Goal: Find specific page/section: Find specific page/section

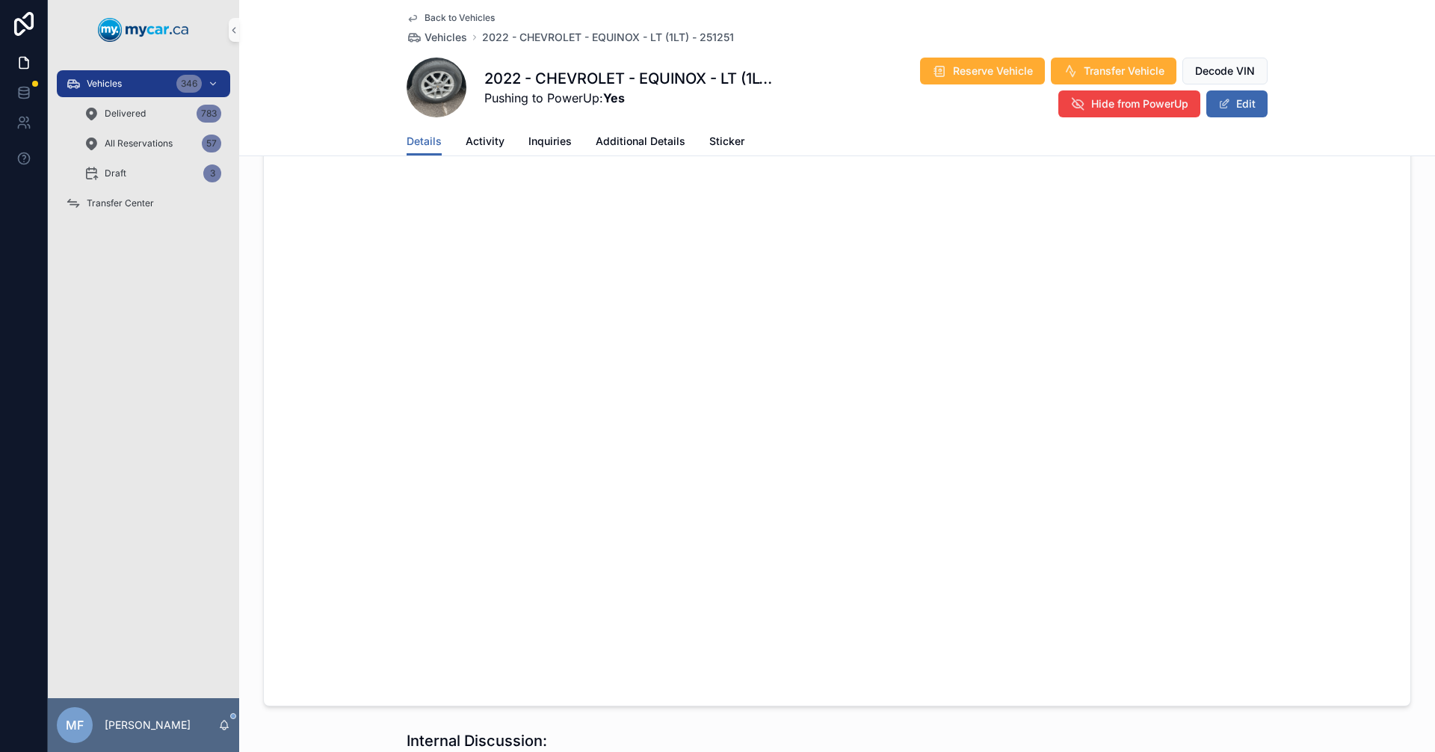
scroll to position [1046, 0]
click at [443, 33] on span "Vehicles" at bounding box center [446, 37] width 43 height 15
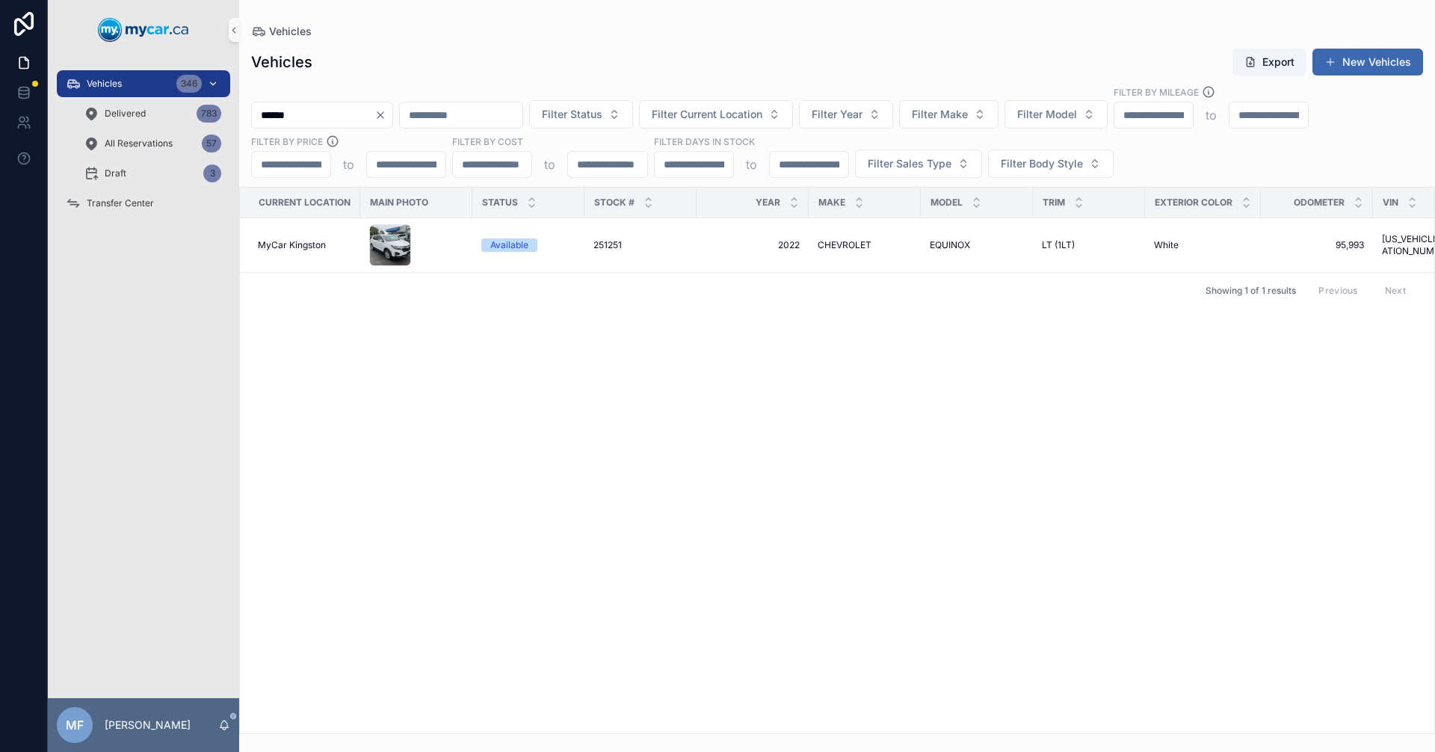
click at [105, 82] on span "Vehicles" at bounding box center [104, 84] width 35 height 12
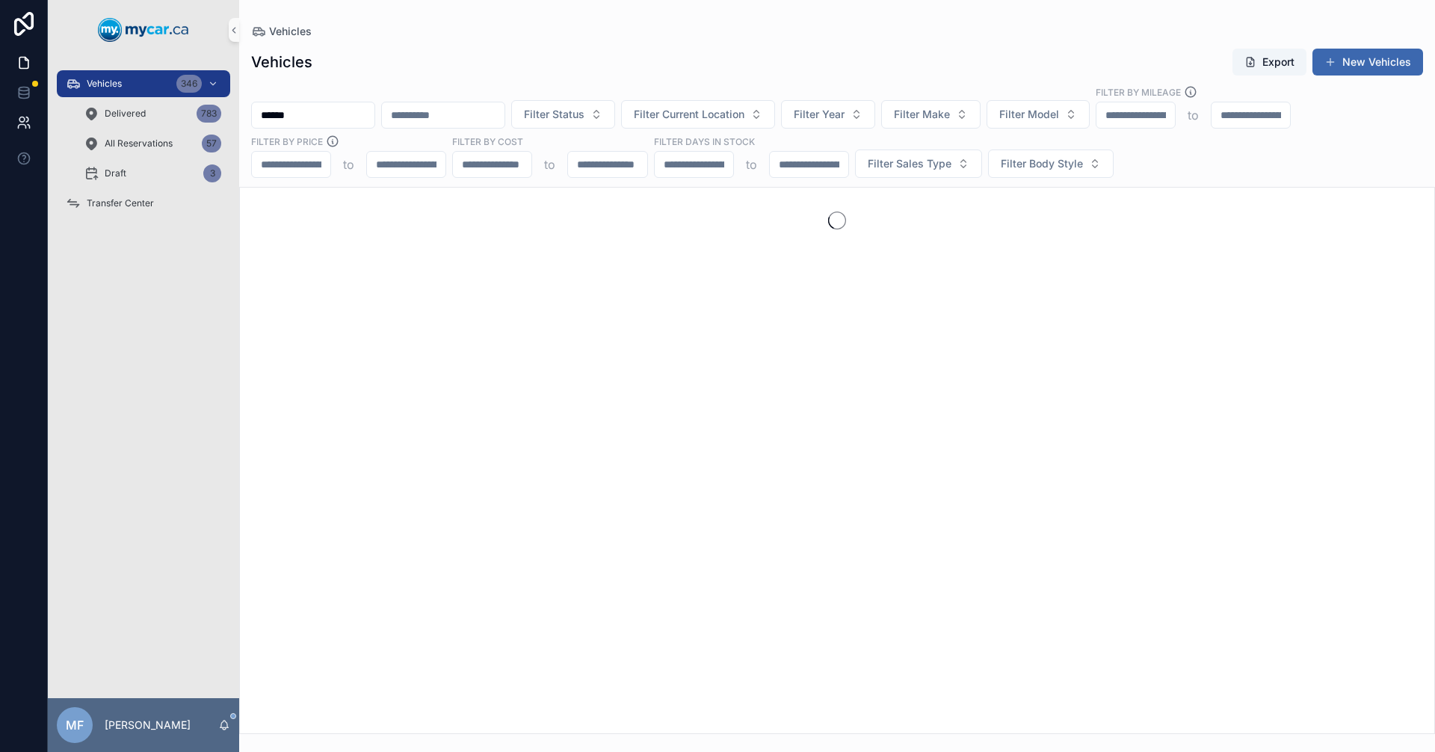
drag, startPoint x: 360, startPoint y: 115, endPoint x: 43, endPoint y: 114, distance: 316.2
click at [43, 114] on div "Vehicles 346 Delivered 783 All Reservations 57 Draft 3 Transfer Center MF [PERS…" at bounding box center [717, 376] width 1435 height 752
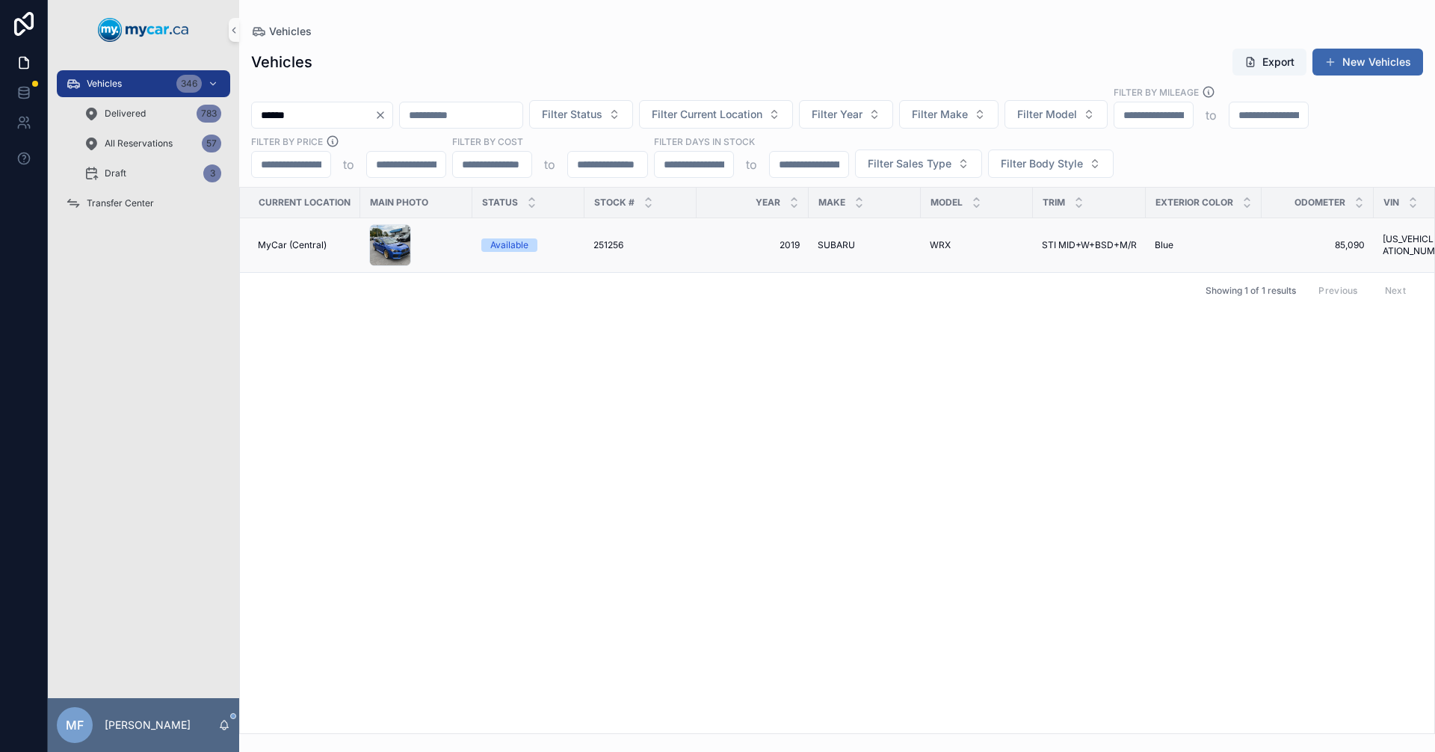
type input "******"
click at [611, 246] on span "251256" at bounding box center [608, 245] width 30 height 12
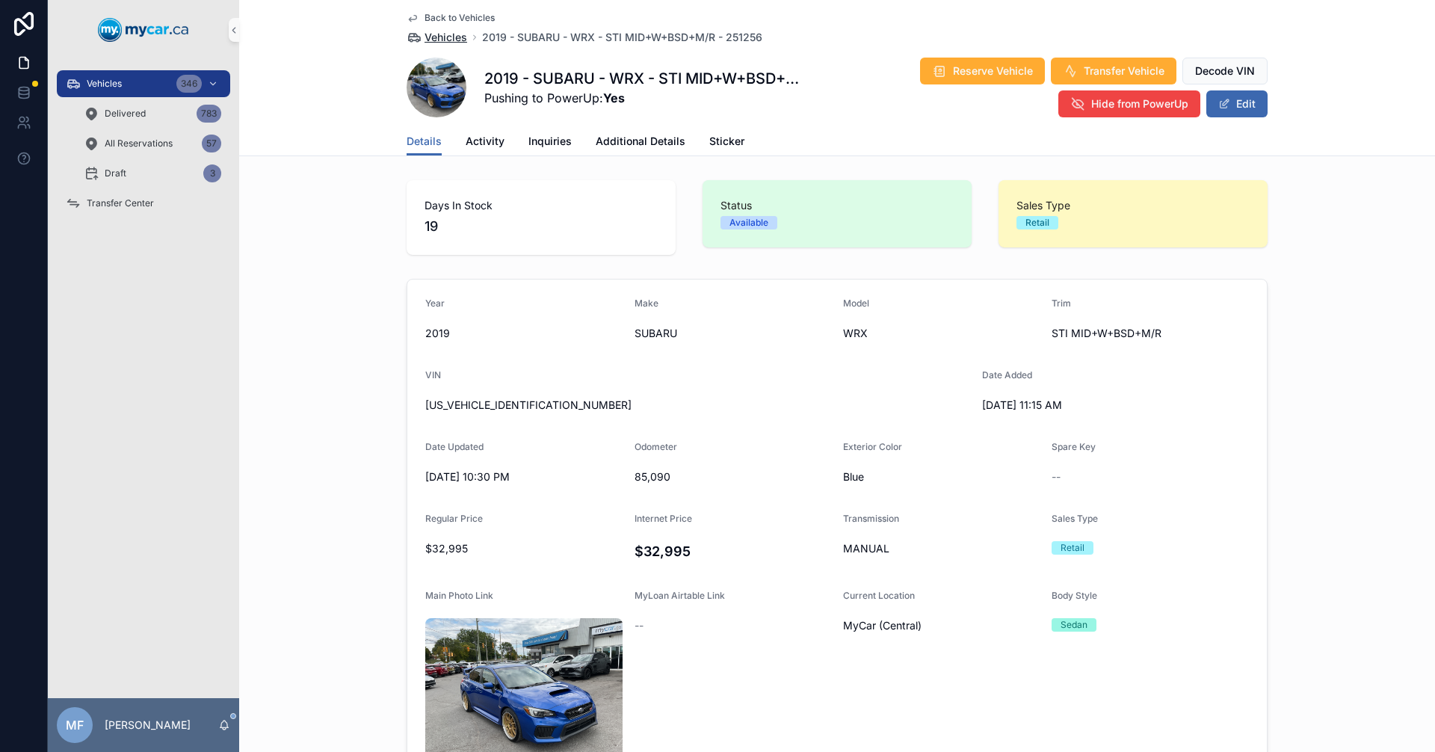
click at [442, 37] on span "Vehicles" at bounding box center [446, 37] width 43 height 15
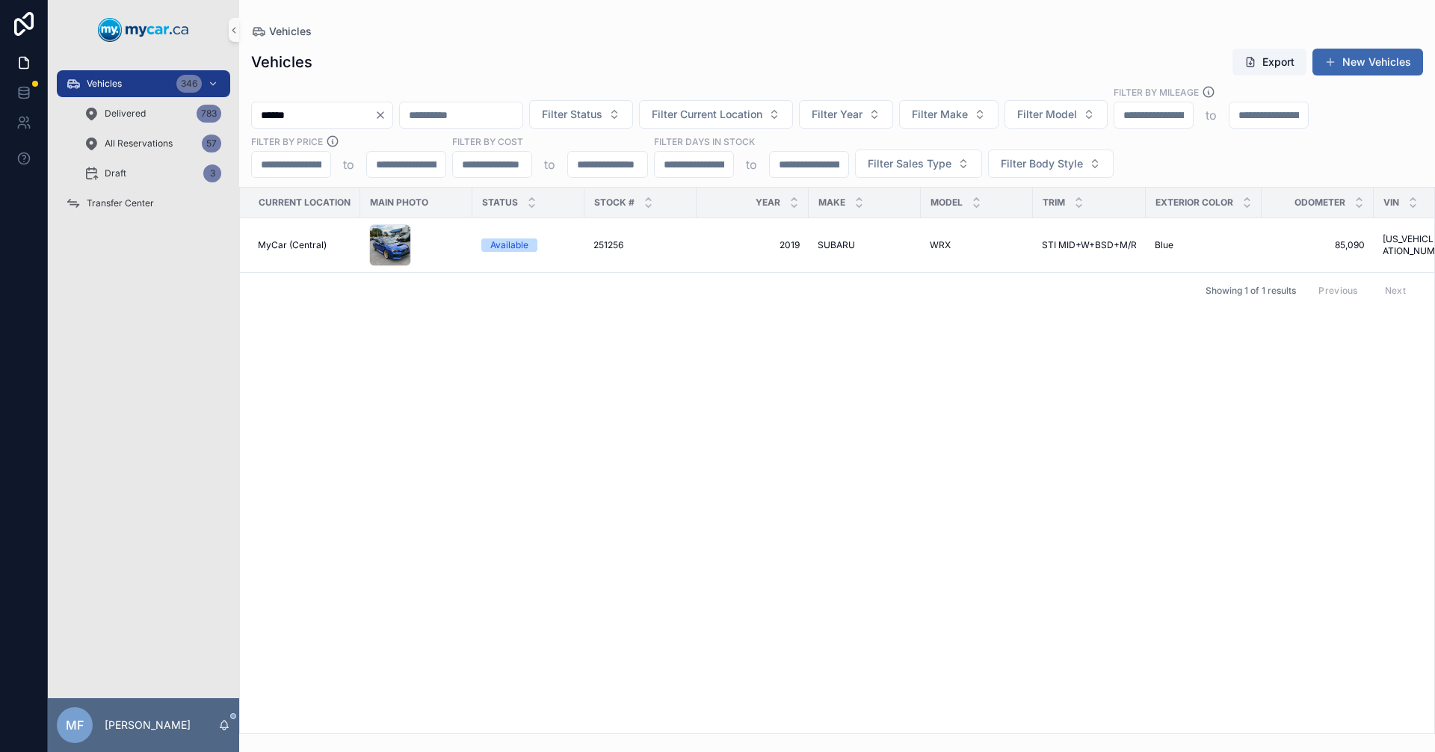
click at [853, 407] on div "Current Location Main Photo Status Stock # Year Make Model Trim Exterior Color …" at bounding box center [837, 461] width 1194 height 546
click at [386, 118] on icon "Clear" at bounding box center [380, 115] width 12 height 12
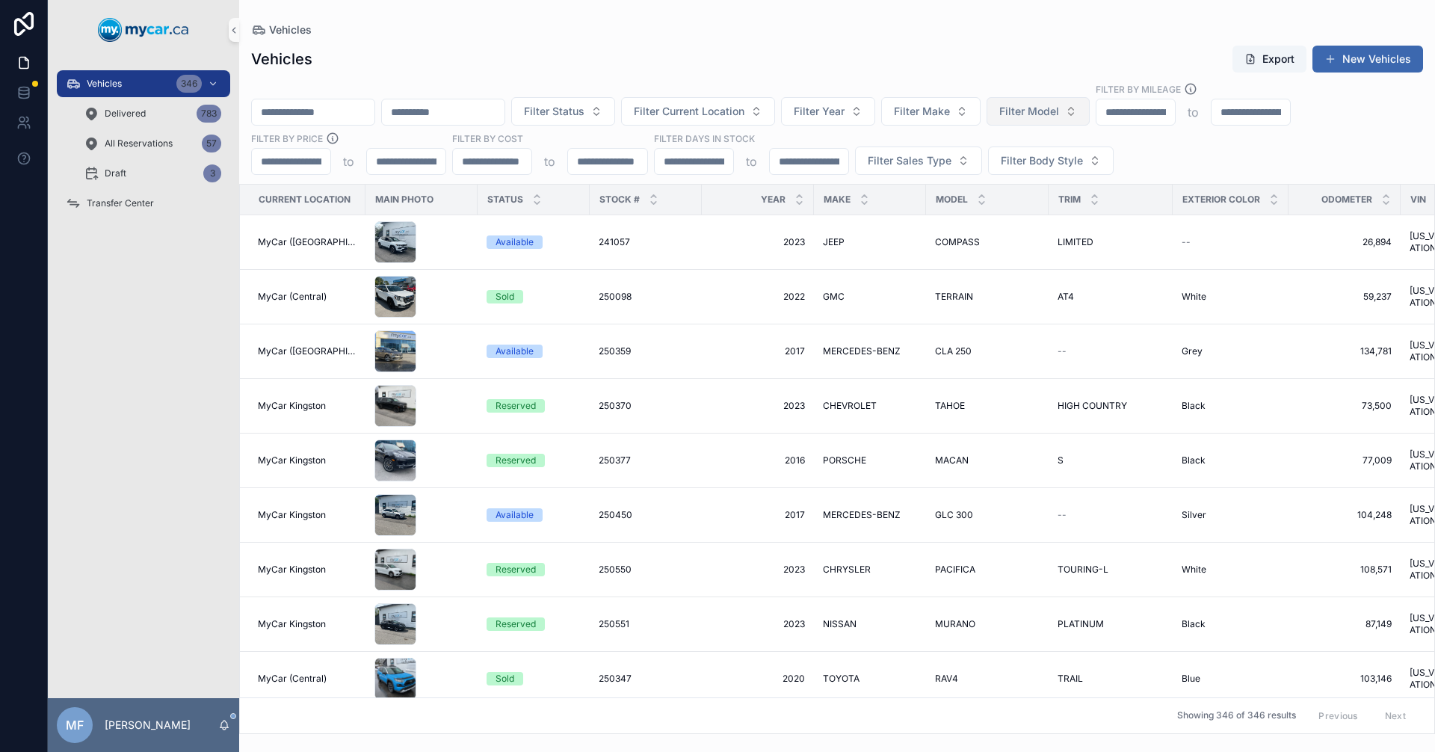
click at [1090, 103] on button "Filter Model" at bounding box center [1038, 111] width 103 height 28
type input "***"
click at [1045, 170] on span "WRX" at bounding box center [1042, 171] width 25 height 15
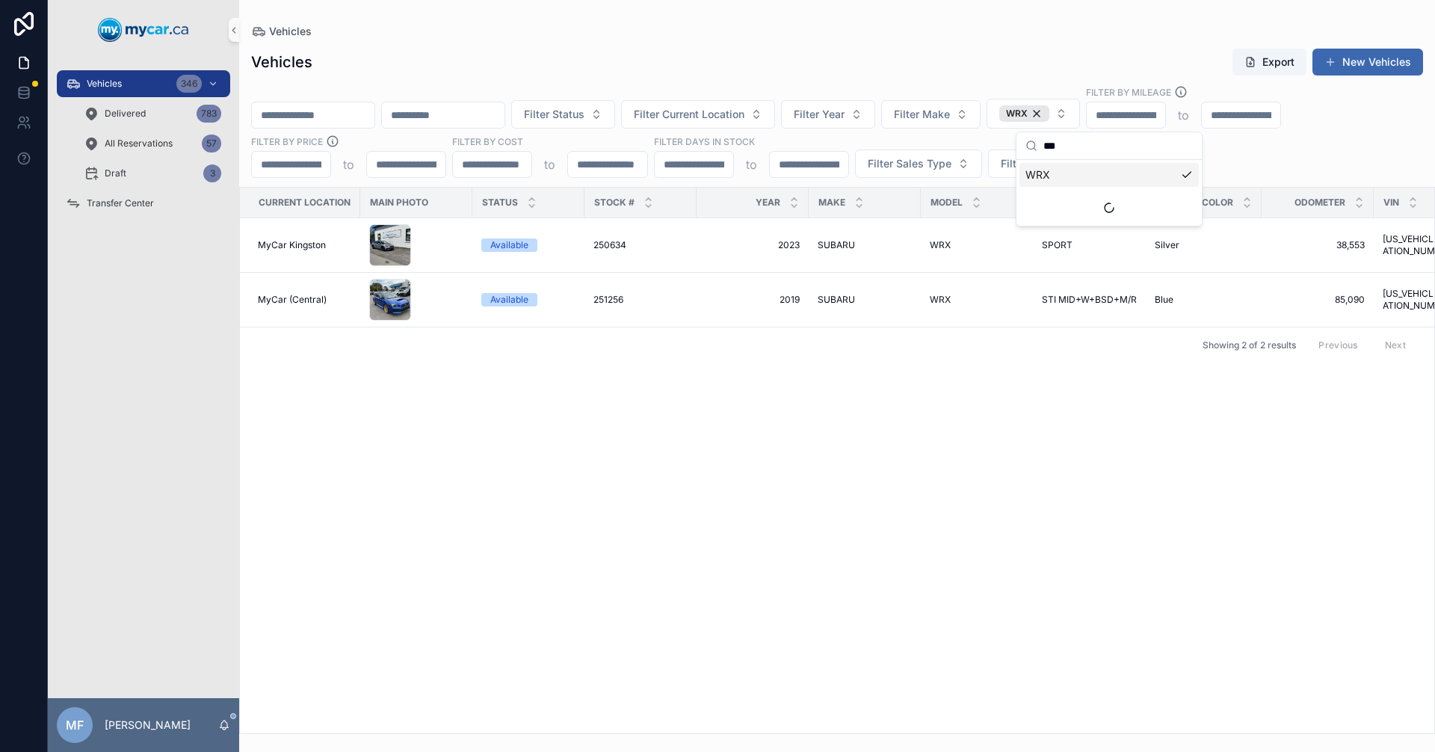
click at [590, 552] on div "Current Location Main Photo Status Stock # Year Make Model Trim Exterior Color …" at bounding box center [837, 461] width 1194 height 546
click at [671, 246] on div "250634 250634" at bounding box center [640, 245] width 94 height 12
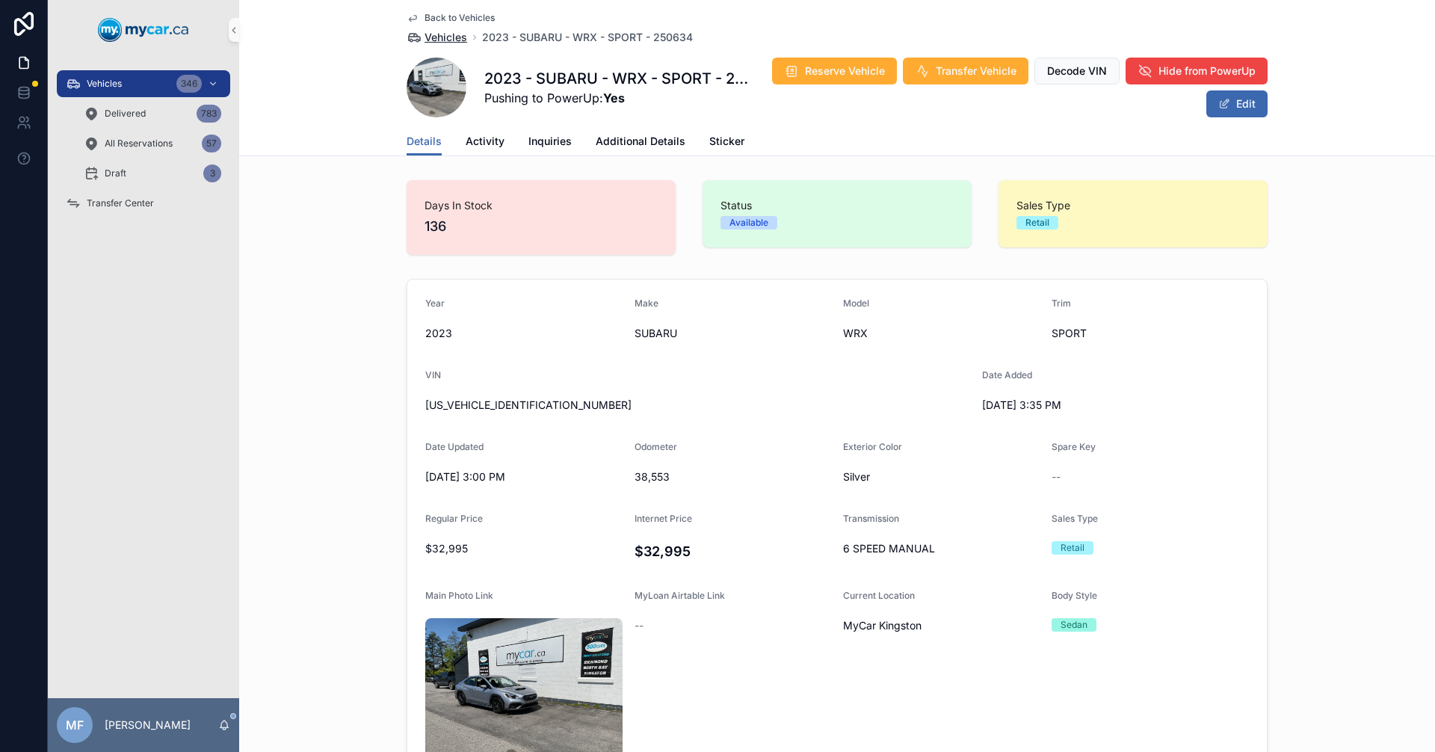
click at [450, 35] on span "Vehicles" at bounding box center [446, 37] width 43 height 15
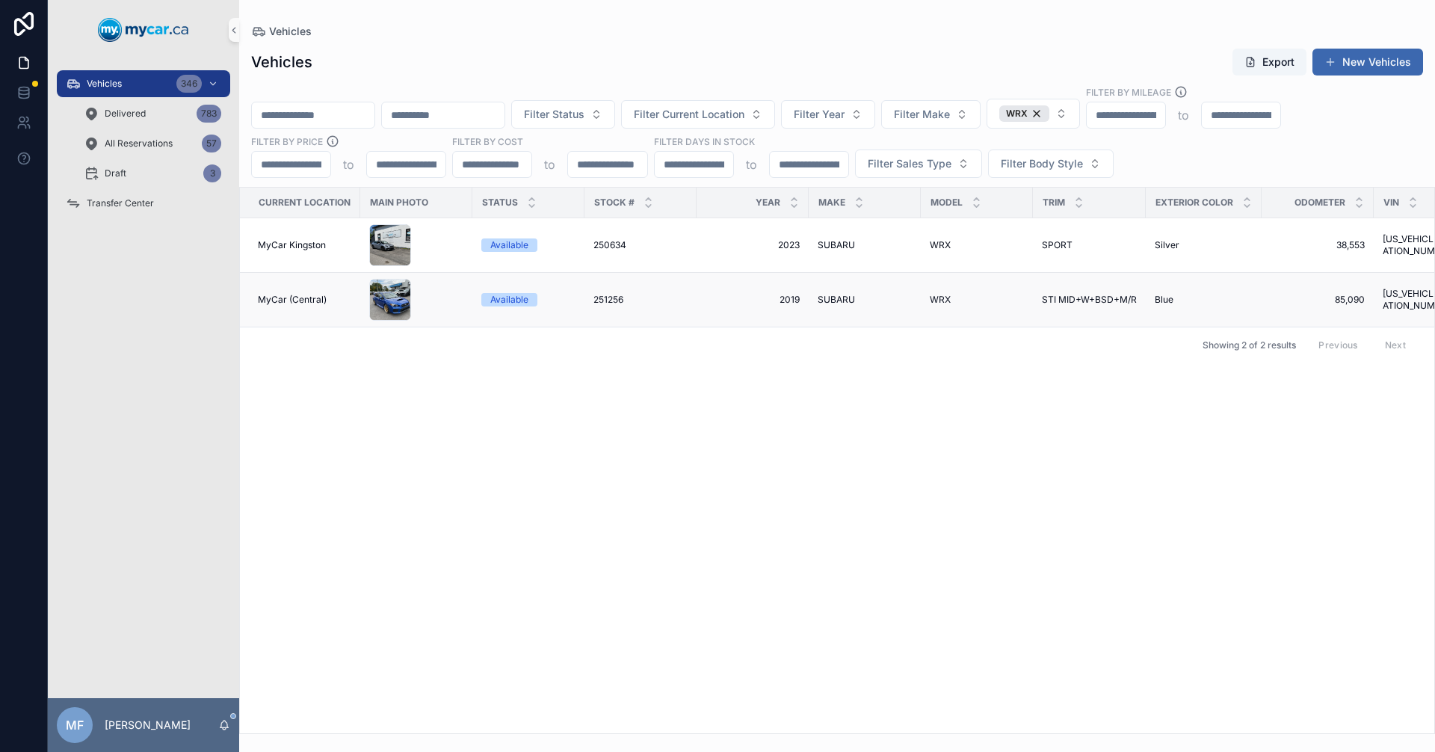
click at [957, 303] on div "WRX WRX" at bounding box center [977, 300] width 94 height 12
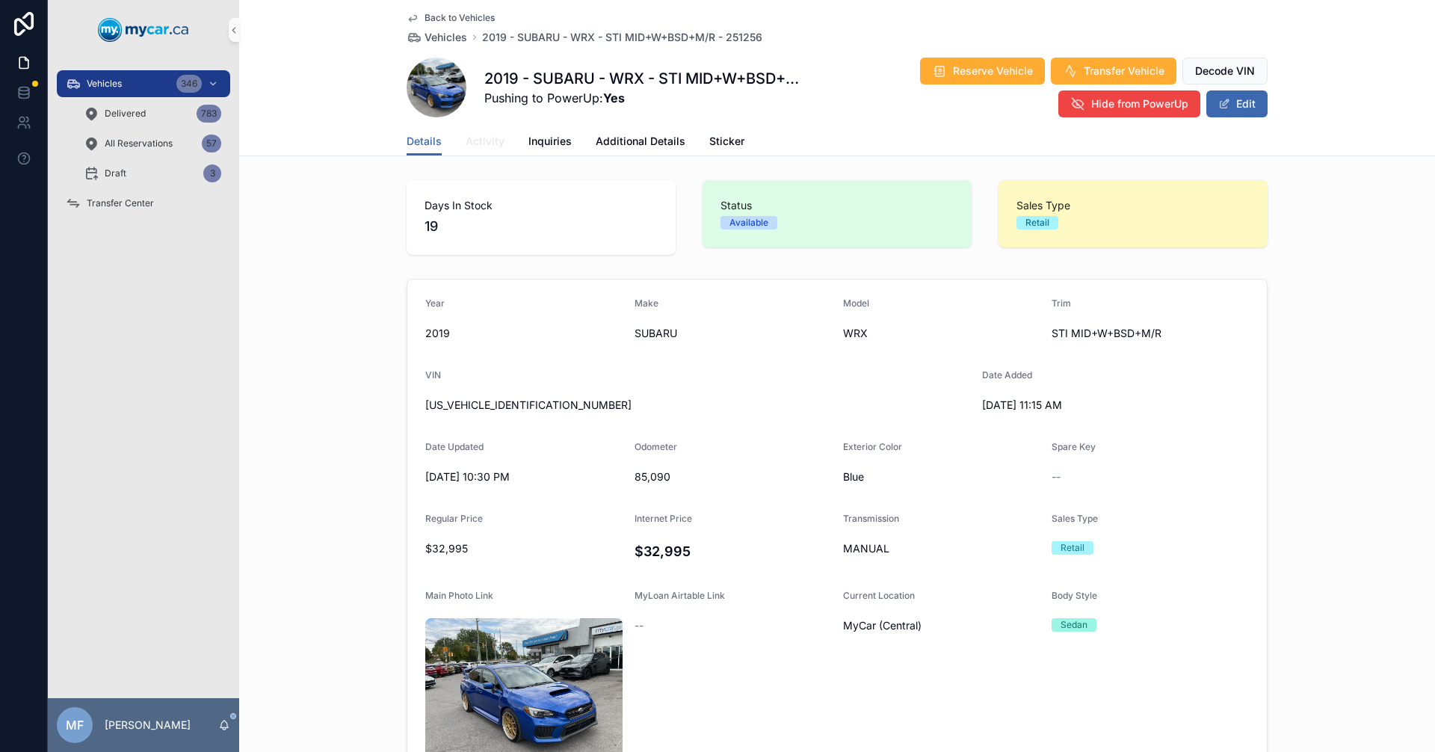
click at [484, 144] on span "Activity" at bounding box center [485, 141] width 39 height 15
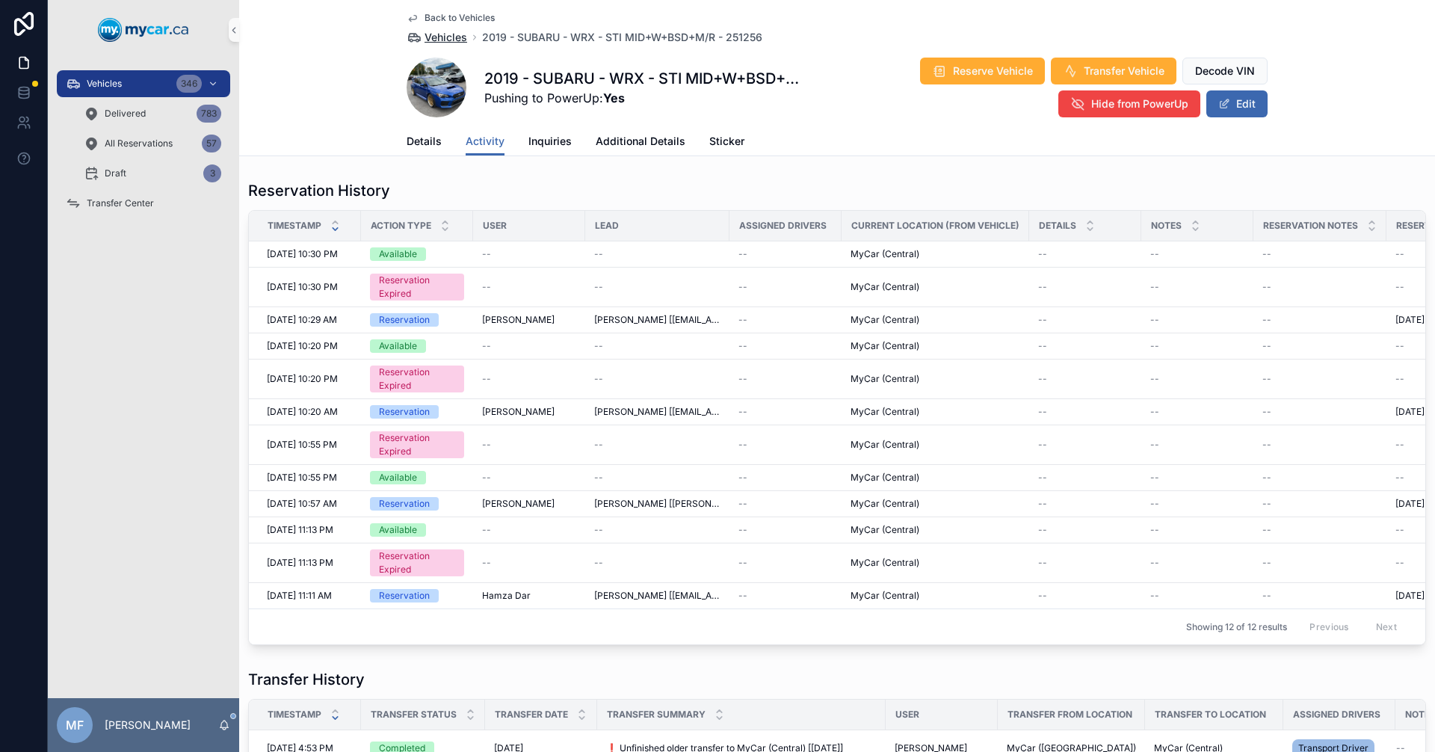
click at [449, 37] on span "Vehicles" at bounding box center [446, 37] width 43 height 15
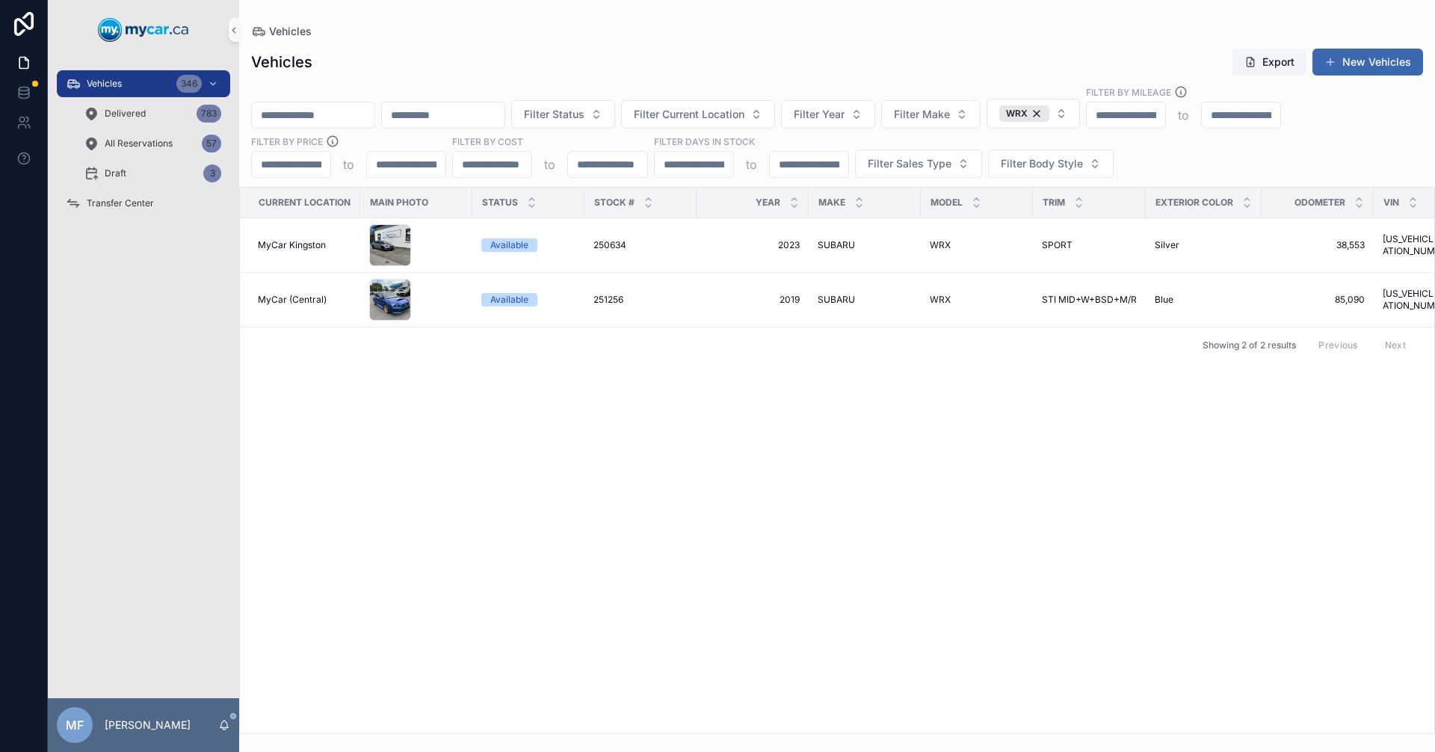
click at [801, 438] on div "Current Location Main Photo Status Stock # Year Make Model Trim Exterior Color …" at bounding box center [837, 461] width 1194 height 546
click at [860, 442] on div "Current Location Main Photo Status Stock # Year Make Model Trim Exterior Color …" at bounding box center [837, 461] width 1194 height 546
click at [104, 85] on span "Vehicles" at bounding box center [104, 84] width 35 height 12
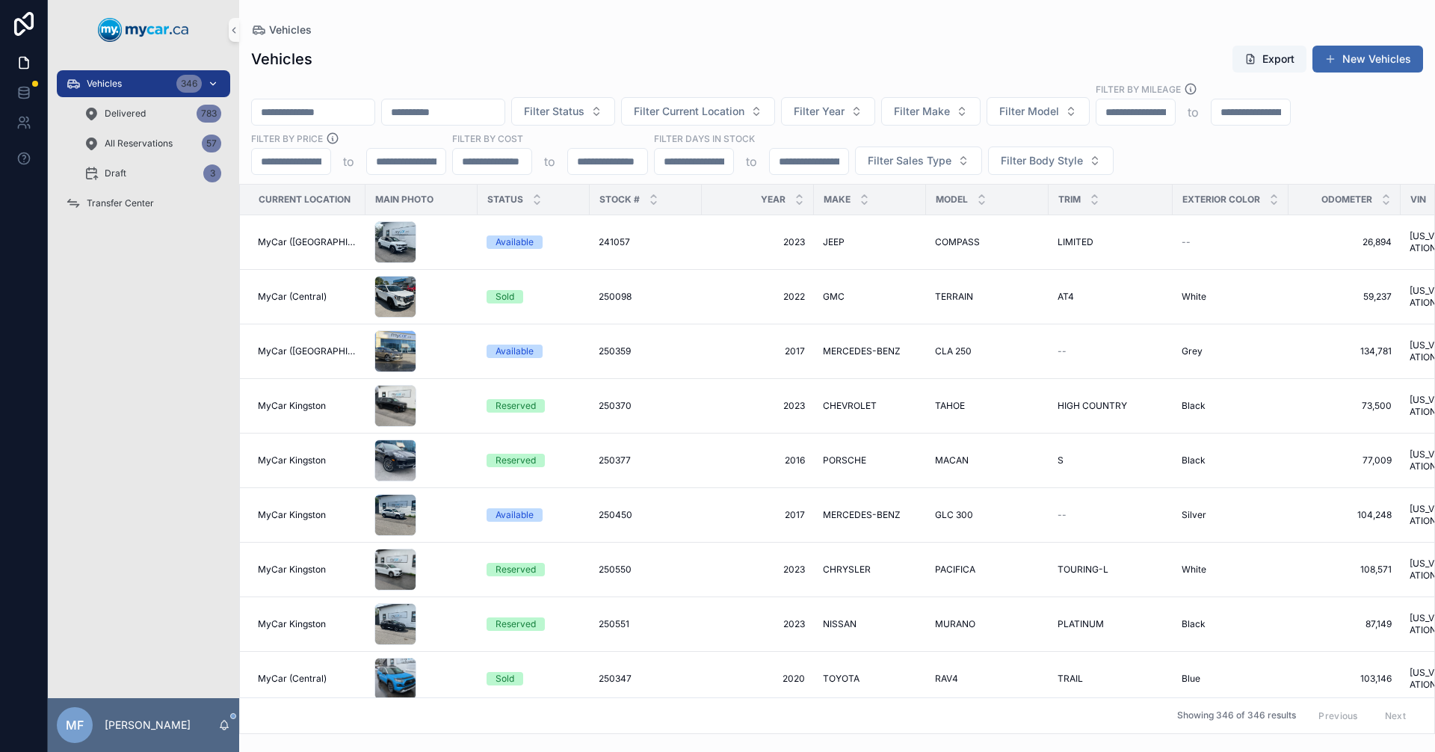
click at [102, 84] on span "Vehicles" at bounding box center [104, 84] width 35 height 12
click at [761, 103] on button "Filter Current Location" at bounding box center [698, 111] width 154 height 28
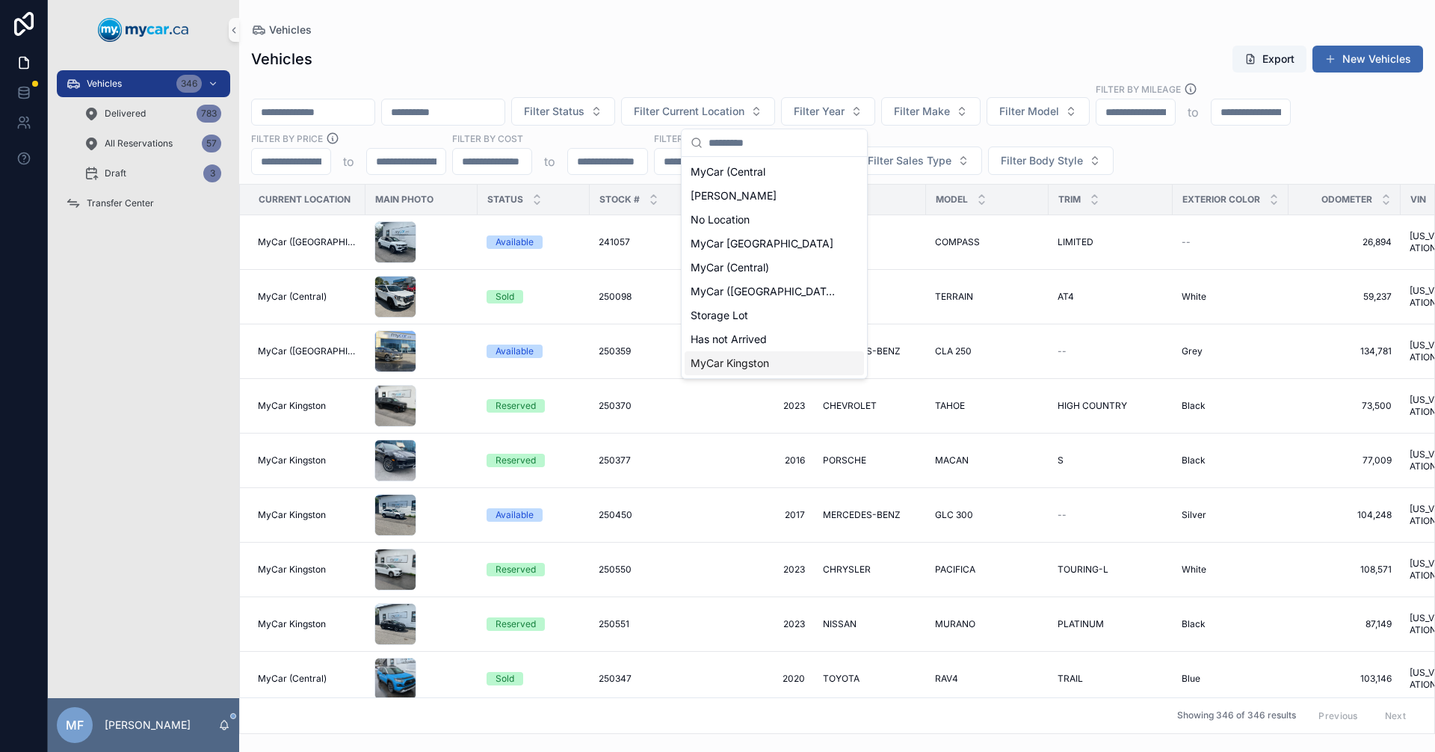
click at [745, 365] on span "MyCar Kingston" at bounding box center [730, 363] width 78 height 15
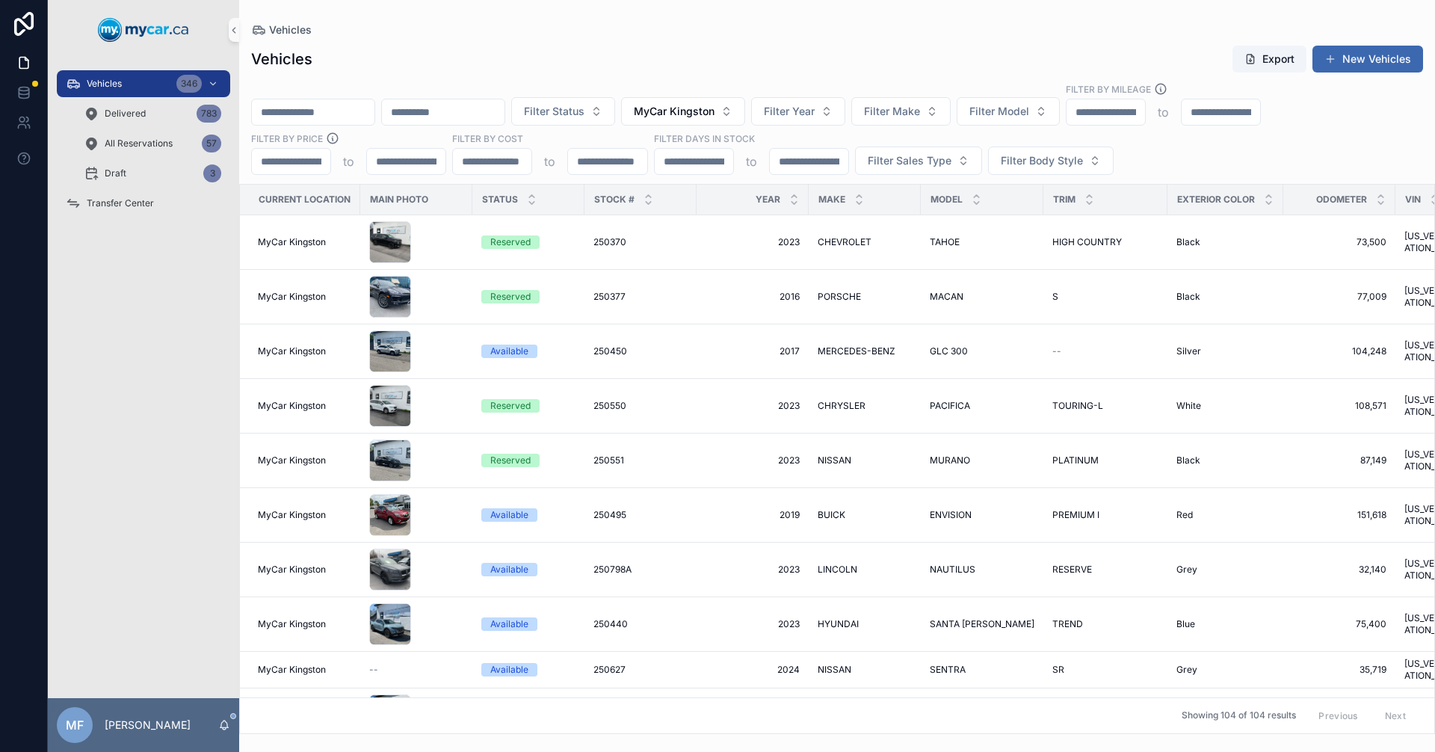
click at [500, 195] on span "Status" at bounding box center [500, 200] width 36 height 12
click at [533, 202] on icon "scrollable content" at bounding box center [531, 203] width 5 height 2
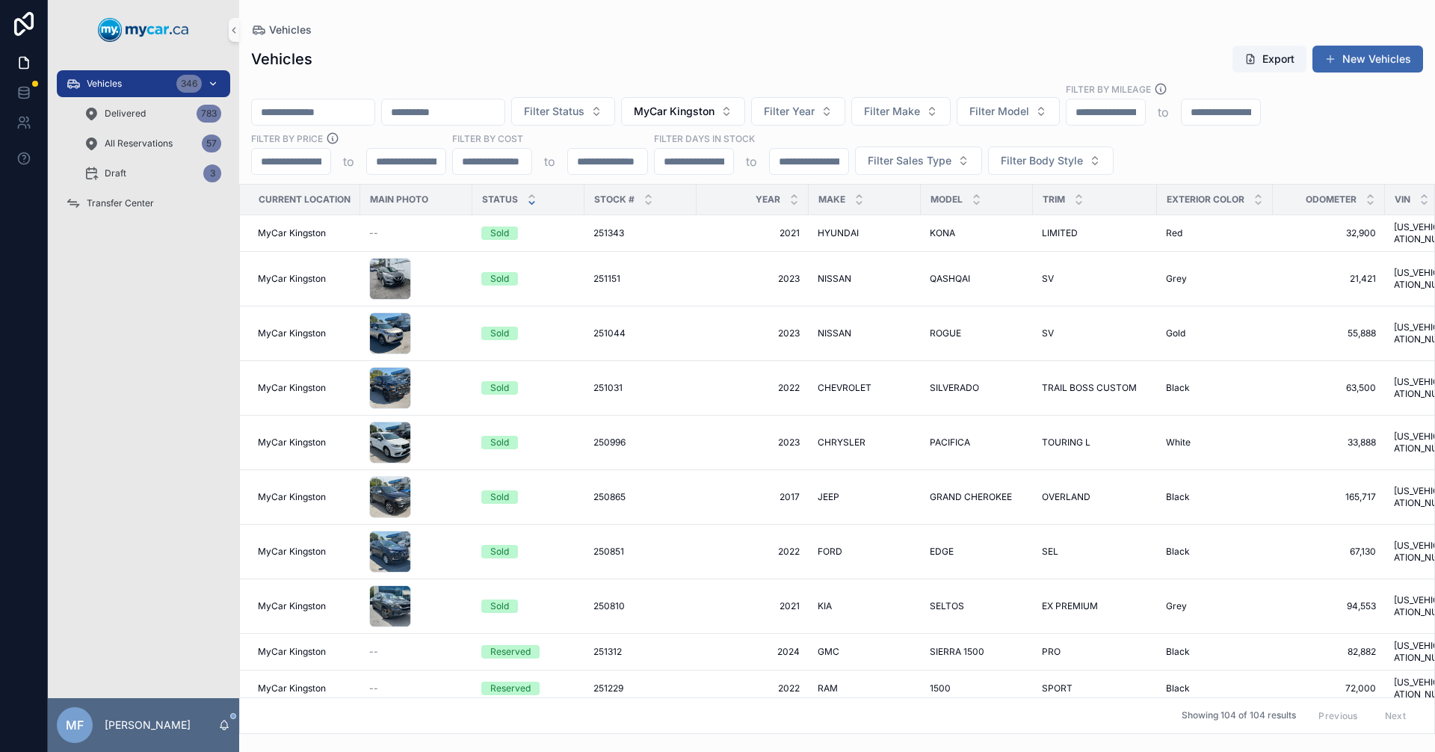
click at [98, 79] on span "Vehicles" at bounding box center [104, 84] width 35 height 12
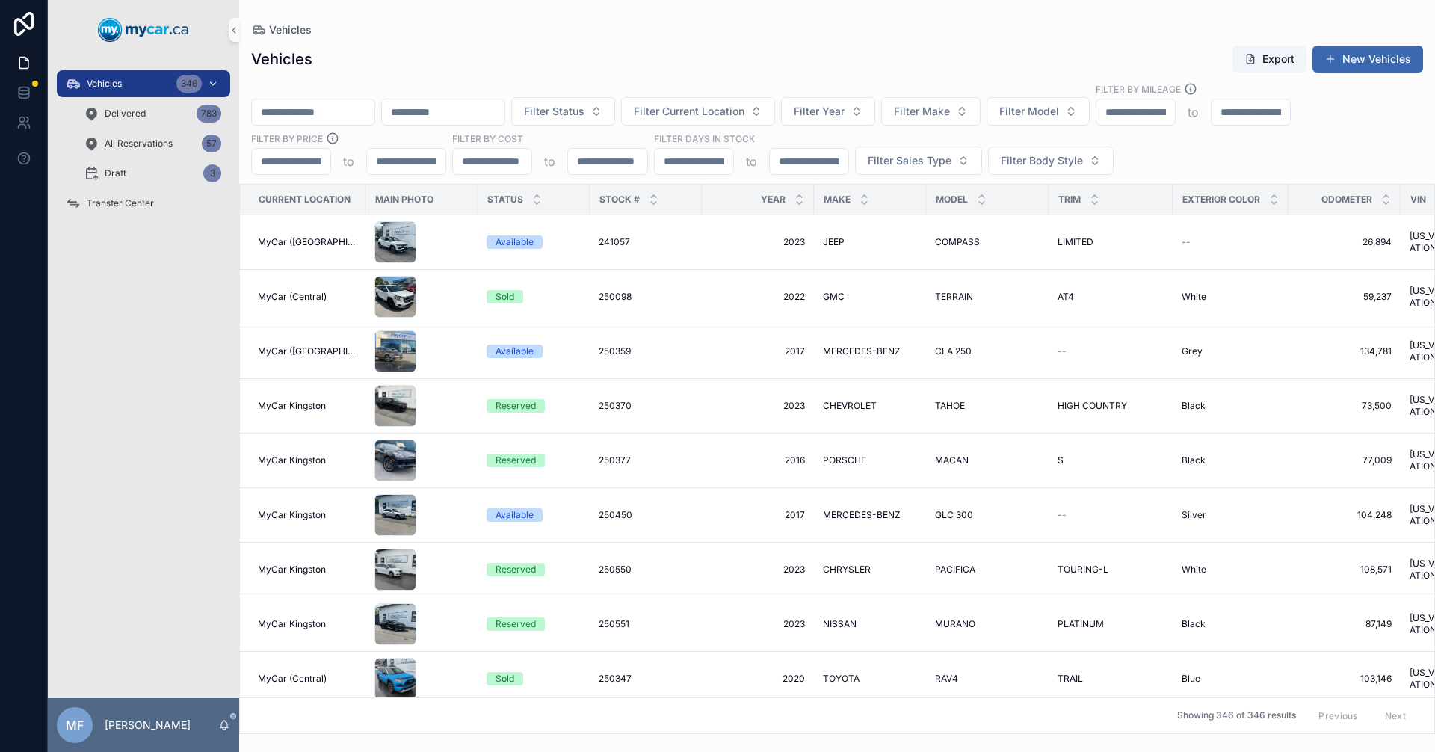
click at [103, 81] on span "Vehicles" at bounding box center [104, 84] width 35 height 12
click at [591, 47] on div "Vehicles Export New Vehicles" at bounding box center [837, 59] width 1172 height 28
click at [318, 108] on input "scrollable content" at bounding box center [313, 112] width 123 height 21
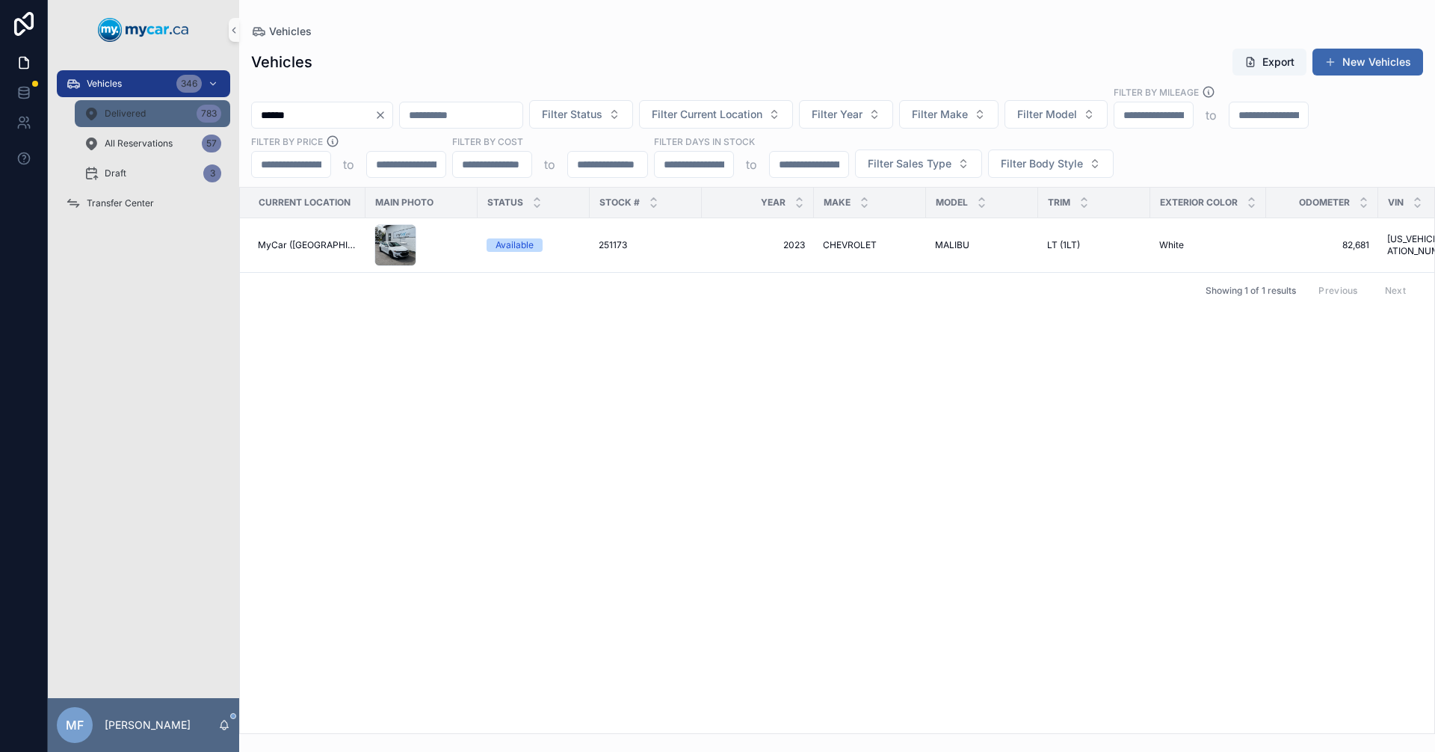
drag, startPoint x: 337, startPoint y: 110, endPoint x: 145, endPoint y: 123, distance: 192.6
click at [145, 123] on div "Vehicles 346 Delivered 783 All Reservations 57 Draft 3 Transfer Center MF [PERS…" at bounding box center [741, 376] width 1387 height 752
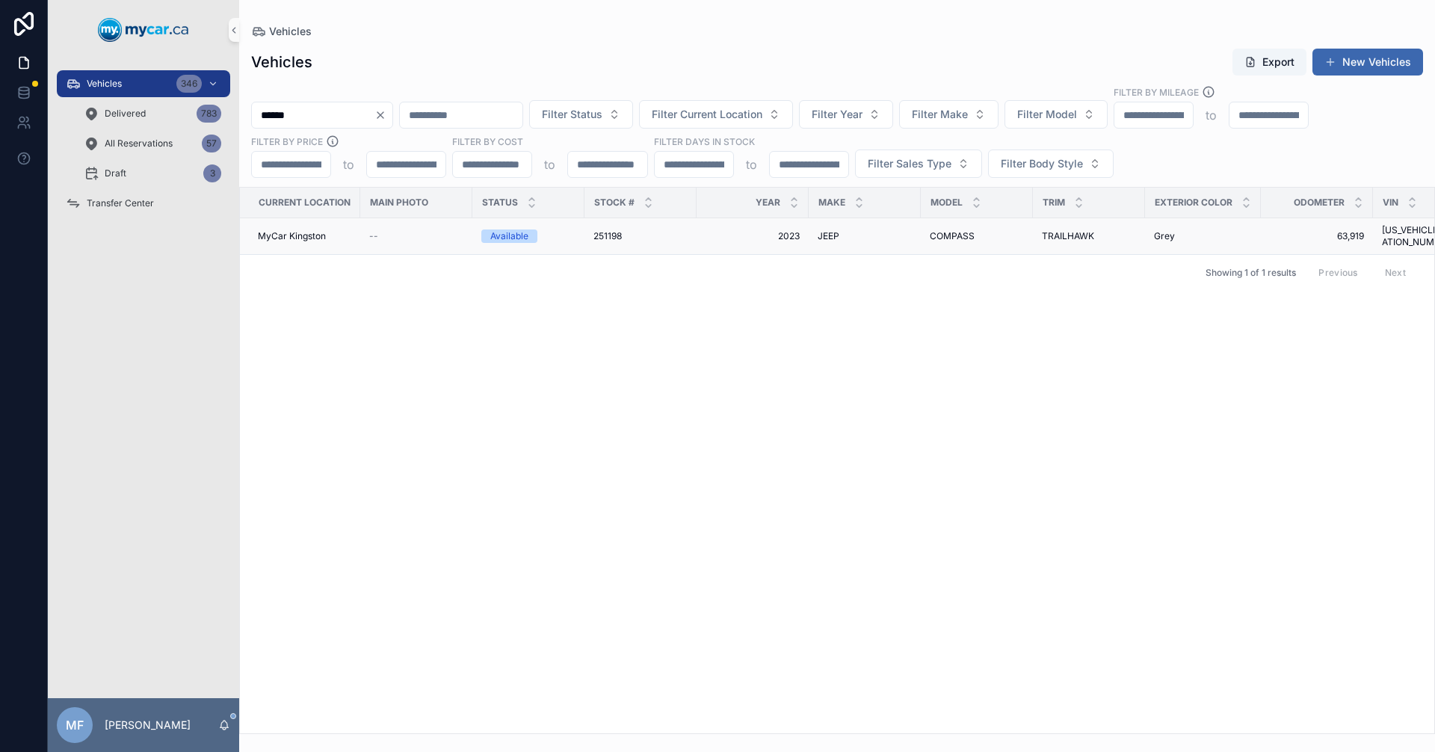
type input "******"
click at [599, 230] on span "251198" at bounding box center [607, 236] width 28 height 12
